Goal: Check status: Check status

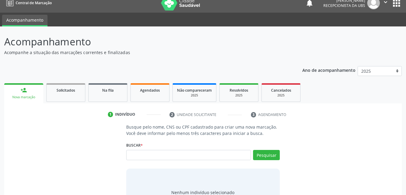
scroll to position [37, 0]
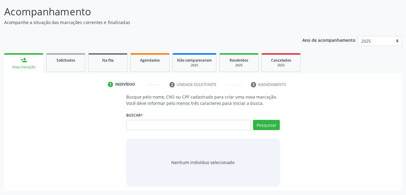
drag, startPoint x: 48, startPoint y: 119, endPoint x: 2, endPoint y: 164, distance: 64.3
drag, startPoint x: 2, startPoint y: 164, endPoint x: 141, endPoint y: 34, distance: 189.9
click at [141, 34] on div "Ano de acompanhamento 2025 2024 person_add Nova marcação Solicitados Na fila Ag…" at bounding box center [202, 111] width 397 height 159
click at [197, 64] on div "2025" at bounding box center [194, 65] width 35 height 5
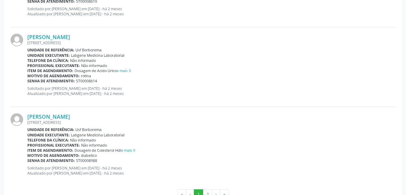
scroll to position [1200, 0]
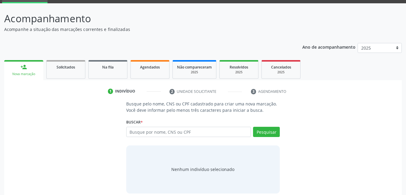
scroll to position [30, 0]
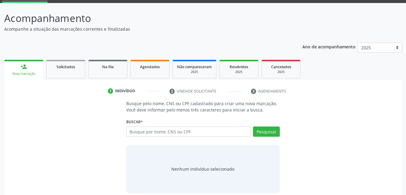
click at [171, 134] on input "text" at bounding box center [188, 131] width 125 height 10
